Goal: Transaction & Acquisition: Purchase product/service

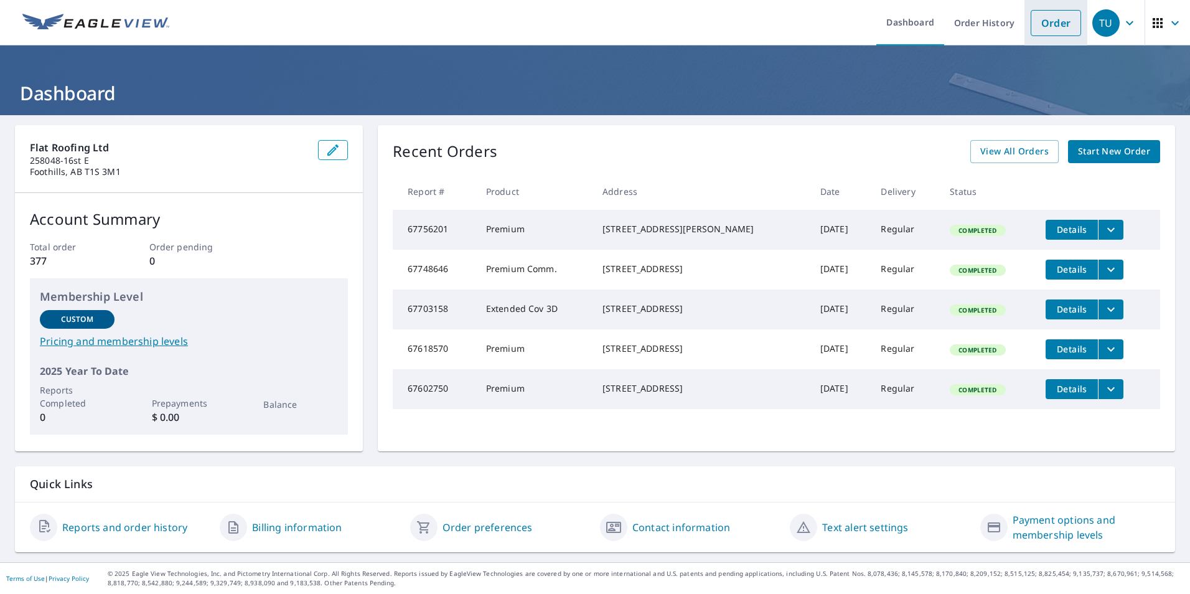
click at [1038, 20] on link "Order" at bounding box center [1056, 23] width 50 height 26
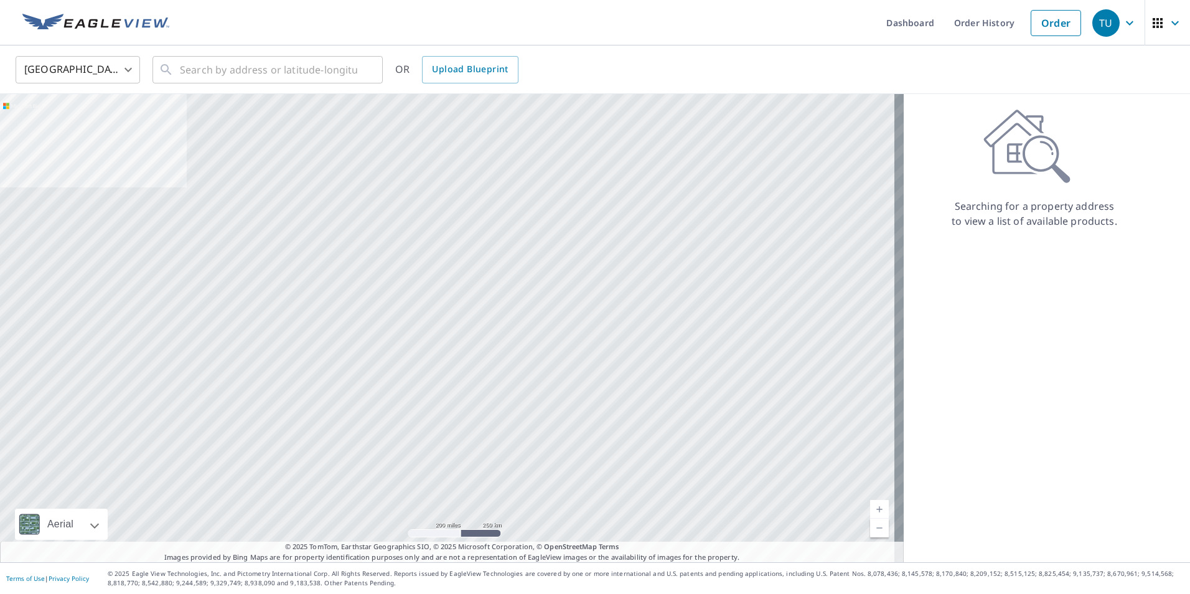
click at [131, 77] on body "TU TU Dashboard Order History Order TU United States US ​ ​ OR Upload Blueprint…" at bounding box center [595, 297] width 1190 height 594
click at [91, 126] on li "[GEOGRAPHIC_DATA]" at bounding box center [78, 126] width 125 height 22
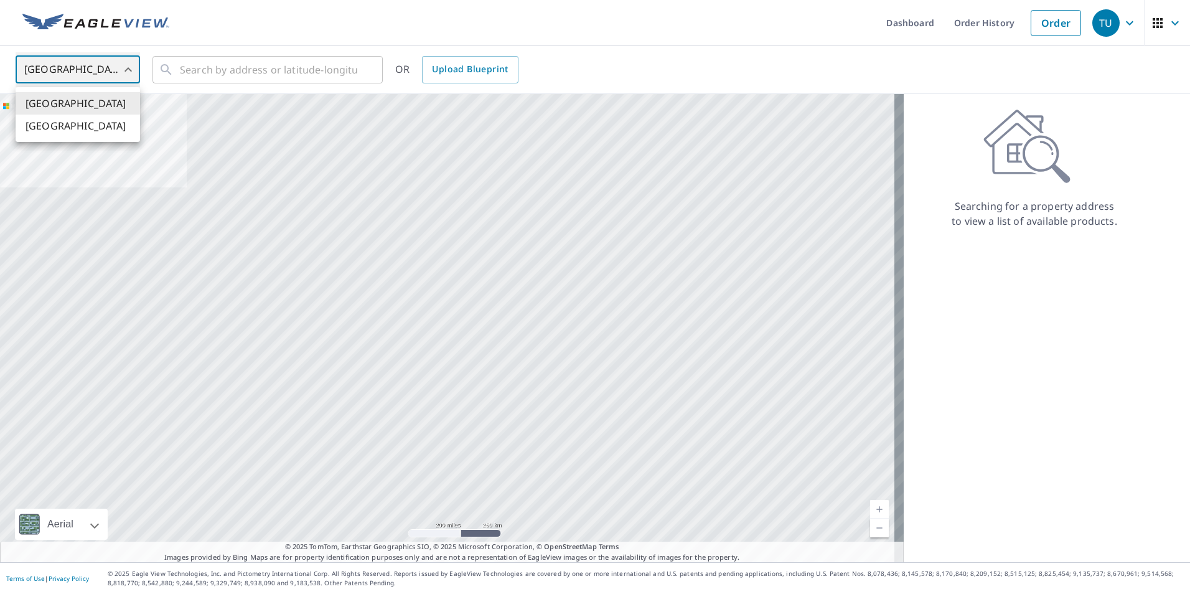
type input "CA"
click at [168, 73] on icon at bounding box center [166, 69] width 15 height 15
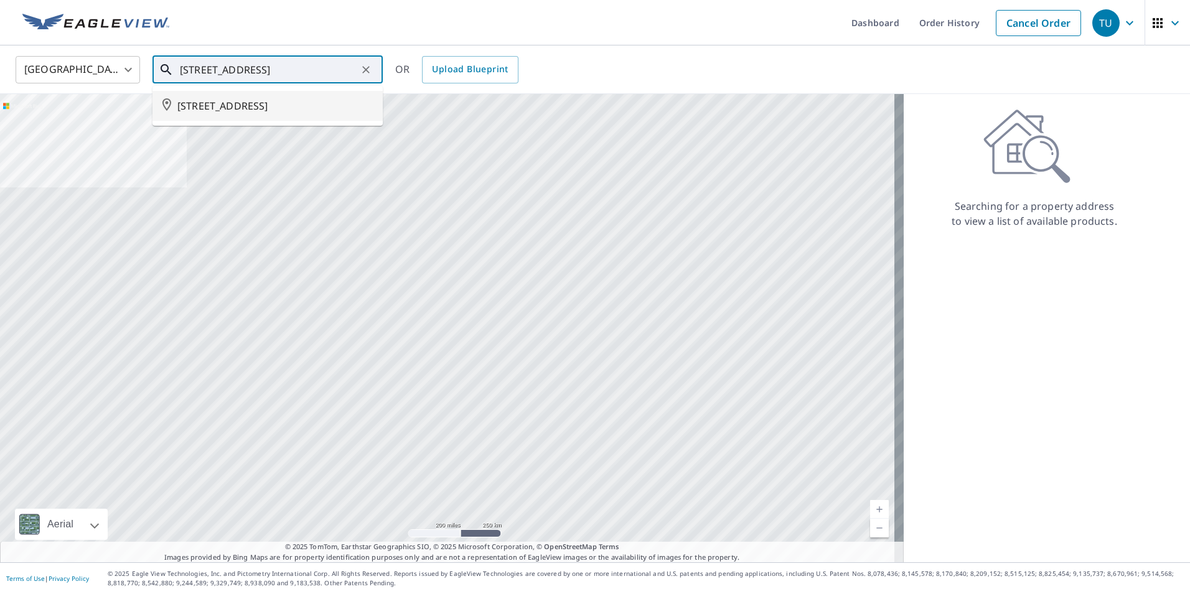
click at [285, 105] on span "[STREET_ADDRESS]" at bounding box center [275, 105] width 196 height 15
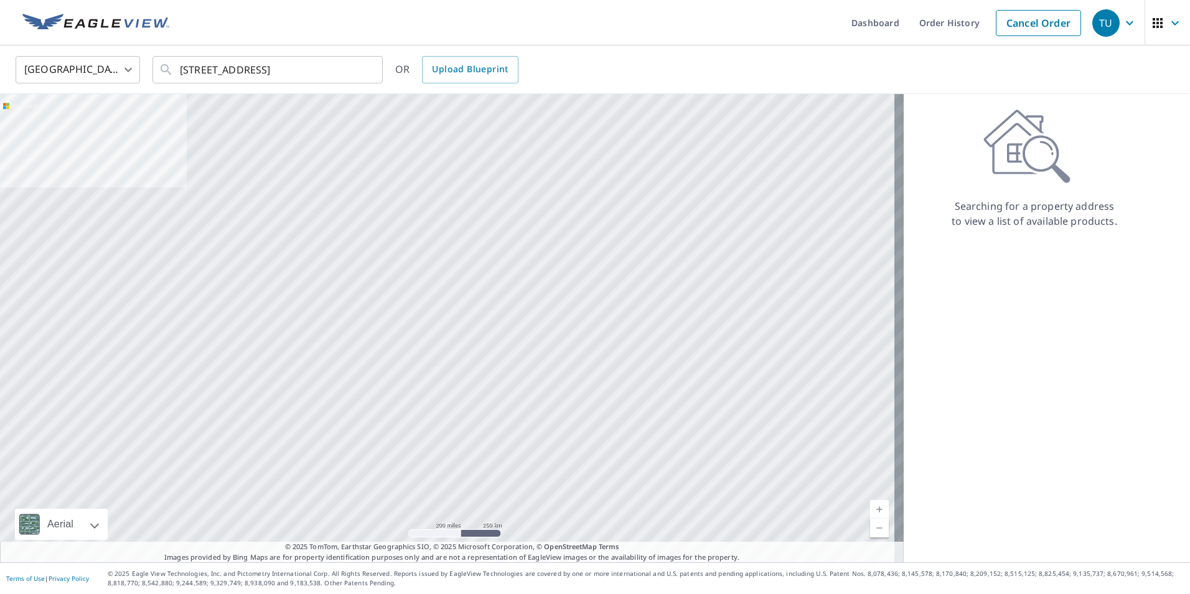
type input "[STREET_ADDRESS]"
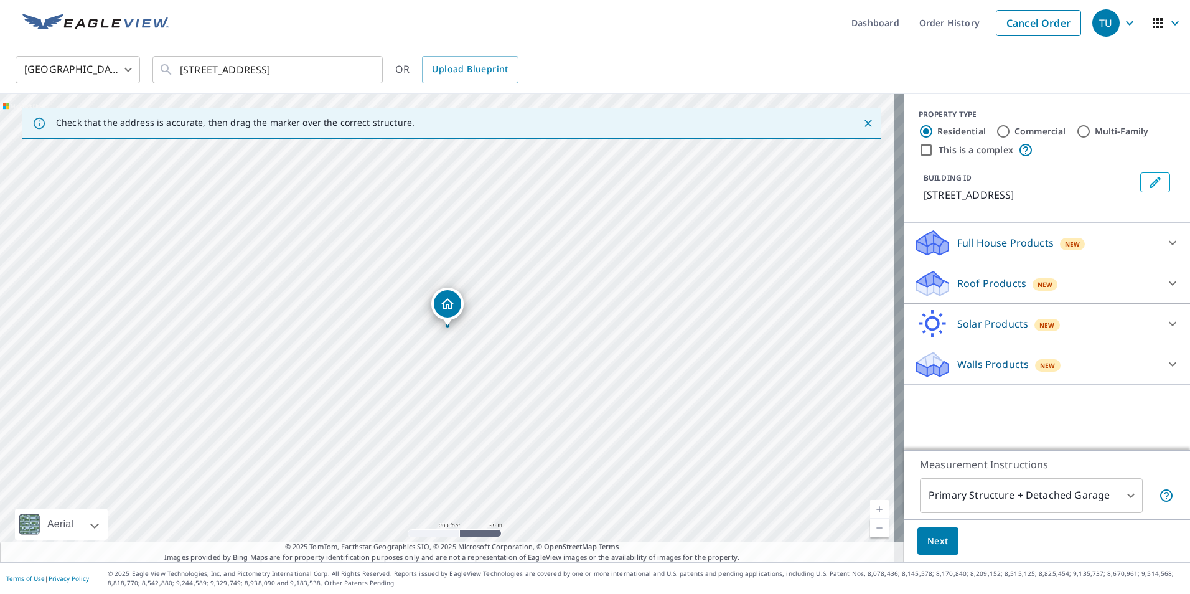
click at [870, 504] on link "Current Level 17, Zoom In" at bounding box center [879, 509] width 19 height 19
click at [870, 507] on link "Current Level 19, Zoom In" at bounding box center [879, 509] width 19 height 19
click at [870, 507] on link "Current Level 20, Zoom In Disabled" at bounding box center [879, 509] width 19 height 19
drag, startPoint x: 442, startPoint y: 303, endPoint x: 458, endPoint y: 290, distance: 20.3
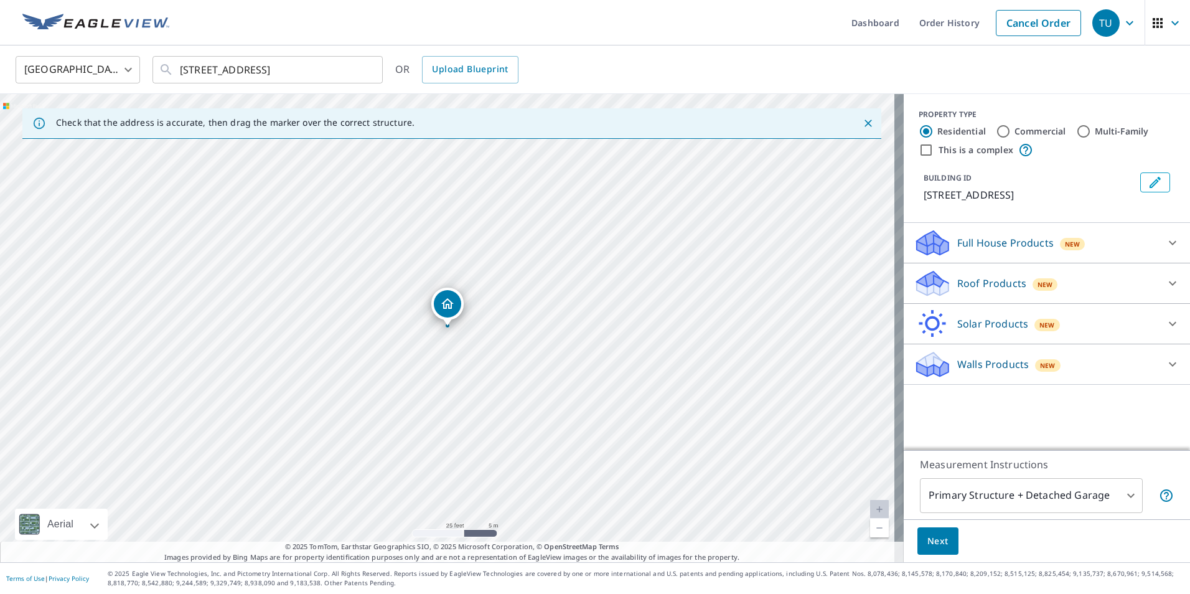
click at [946, 298] on div "Roof Products New" at bounding box center [1036, 283] width 244 height 29
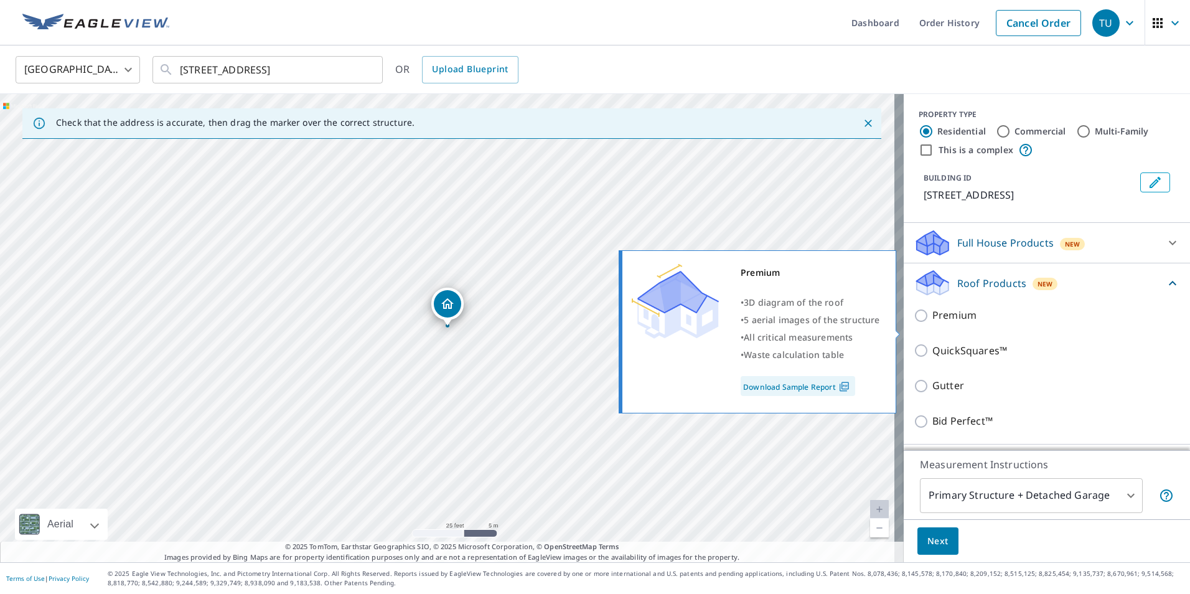
click at [914, 323] on input "Premium" at bounding box center [923, 315] width 19 height 15
checkbox input "true"
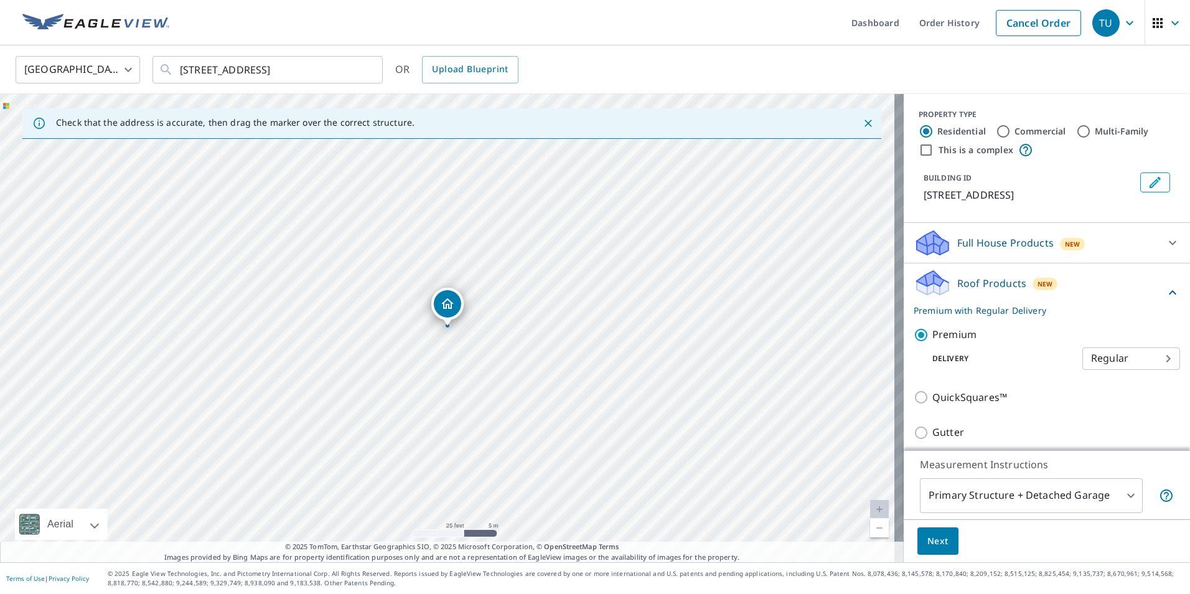
click at [934, 543] on span "Next" at bounding box center [938, 542] width 21 height 16
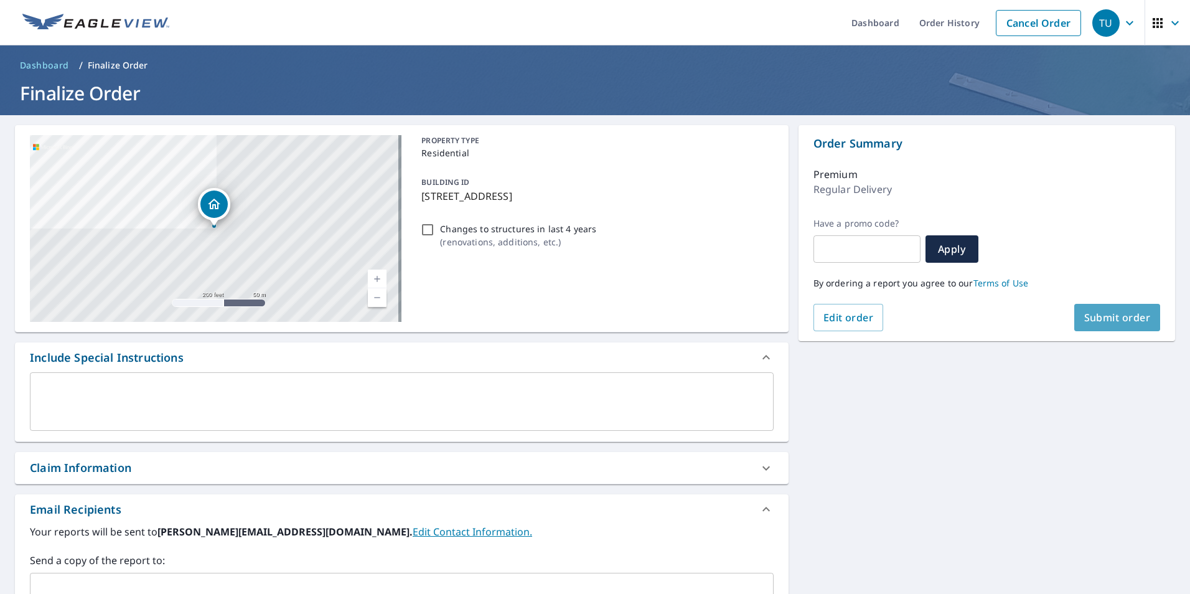
click at [1100, 314] on span "Submit order" at bounding box center [1118, 318] width 67 height 14
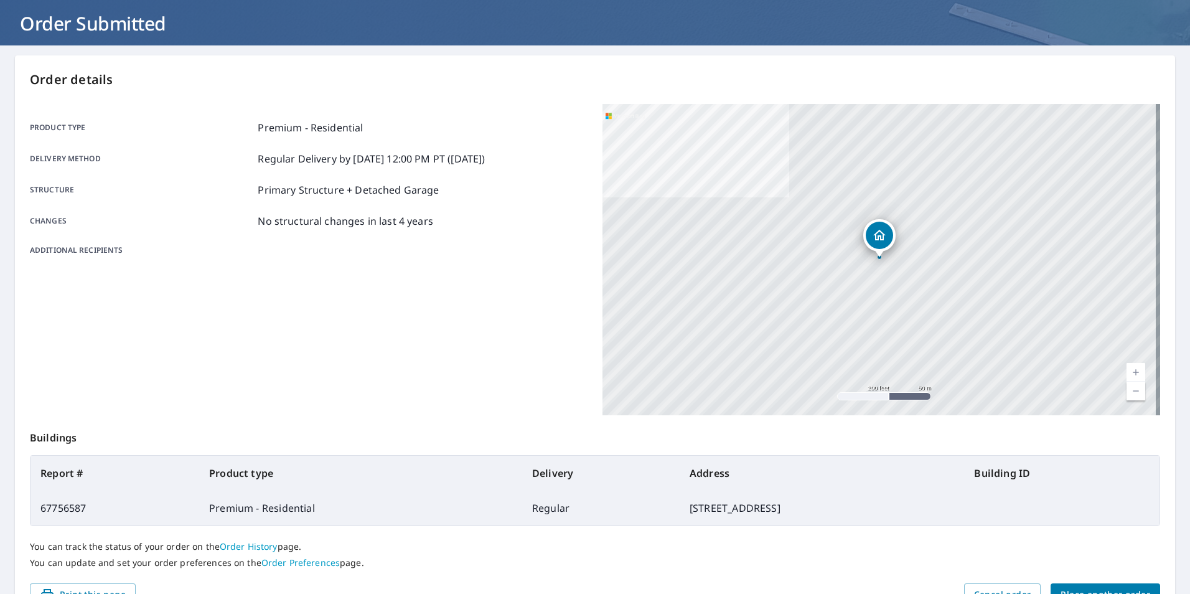
scroll to position [90, 0]
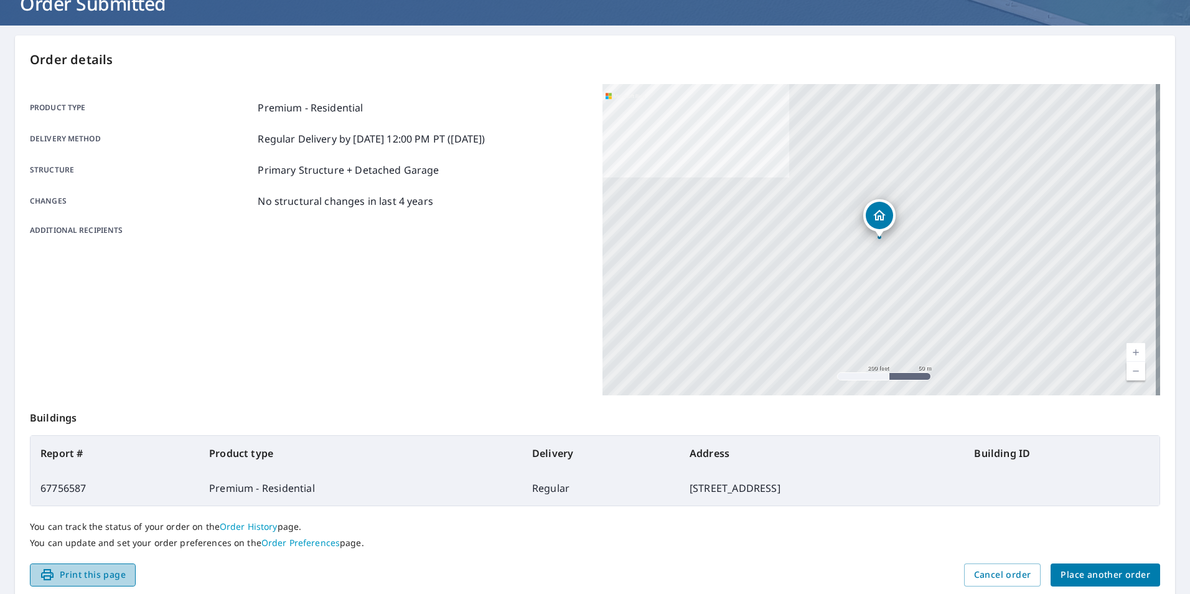
click at [85, 575] on span "Print this page" at bounding box center [83, 575] width 86 height 16
click at [83, 578] on span "Print this page" at bounding box center [83, 575] width 86 height 16
